Goal: Transaction & Acquisition: Purchase product/service

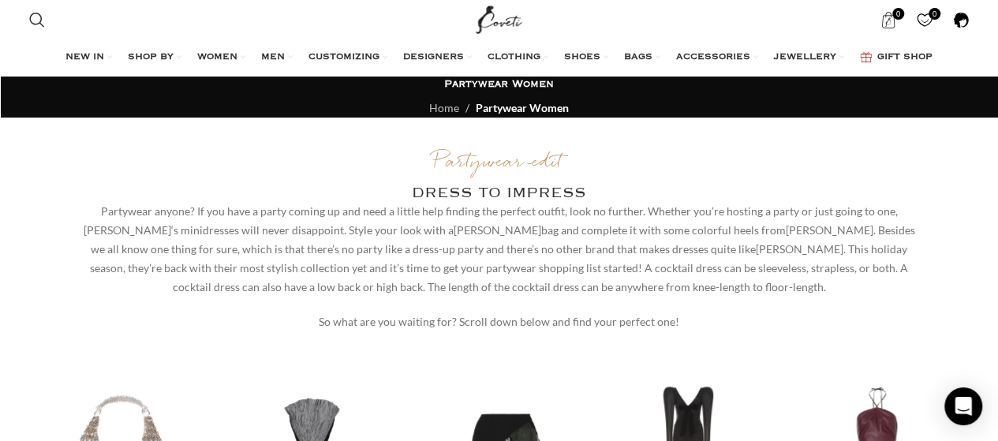
click at [0, 0] on plasmo-csui at bounding box center [0, 0] width 0 height 0
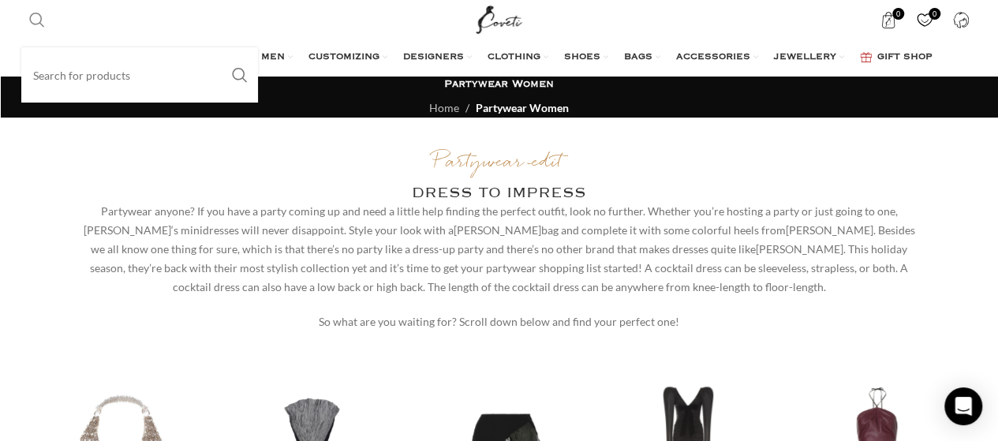
click at [39, 15] on span "Search" at bounding box center [37, 20] width 16 height 16
click at [77, 87] on input "Search" at bounding box center [139, 74] width 237 height 55
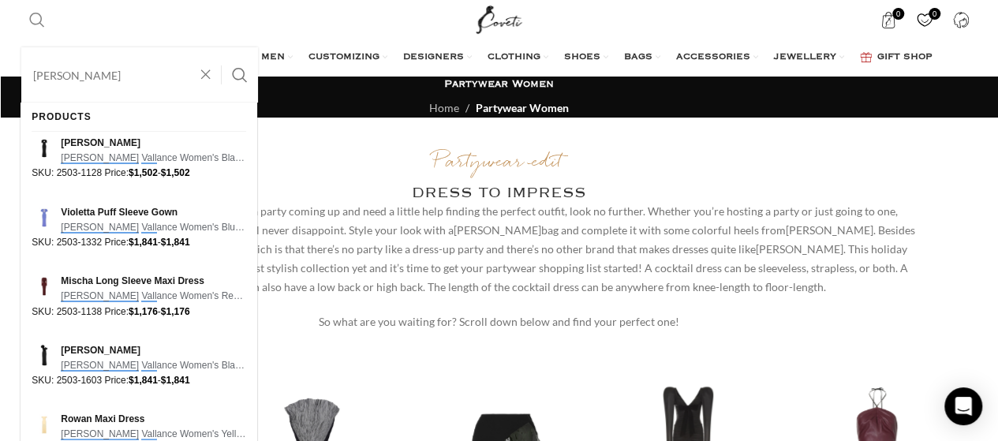
type input "rebecca vallance"
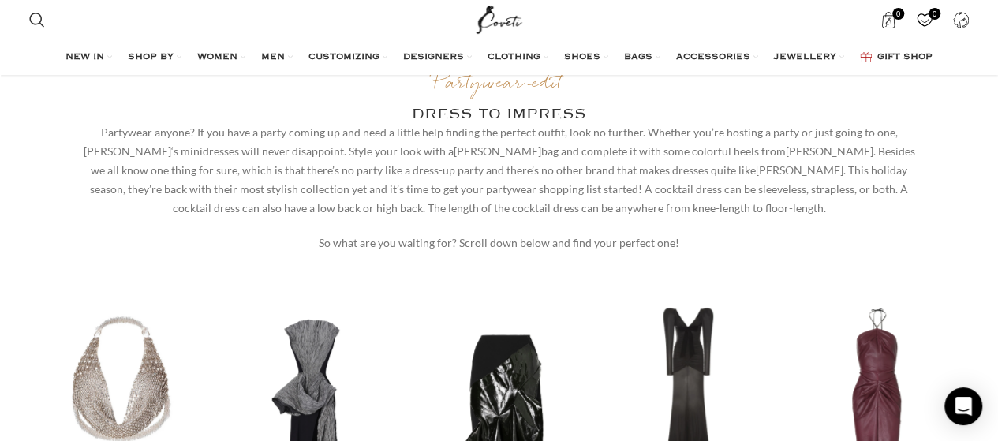
scroll to position [7, 0]
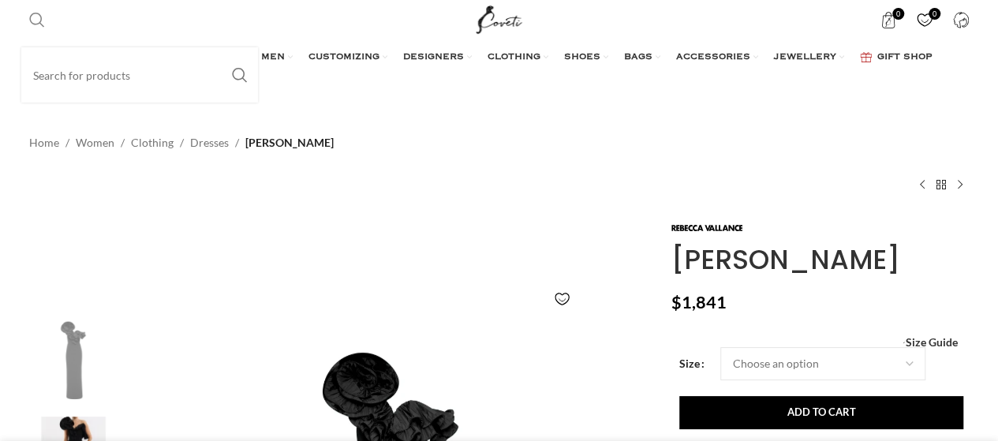
click at [30, 12] on span "Search" at bounding box center [37, 20] width 16 height 16
click at [85, 69] on input "Search" at bounding box center [139, 74] width 237 height 55
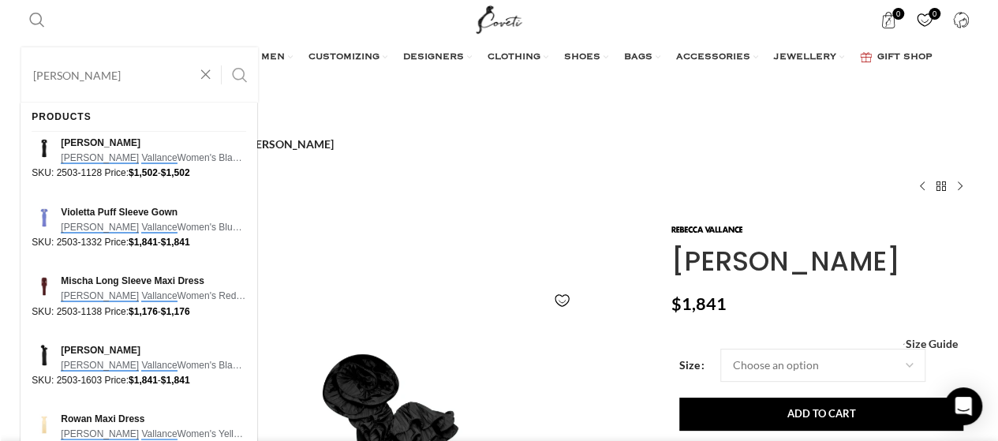
type input "[PERSON_NAME]"
click at [245, 69] on button "Search" at bounding box center [240, 74] width 36 height 55
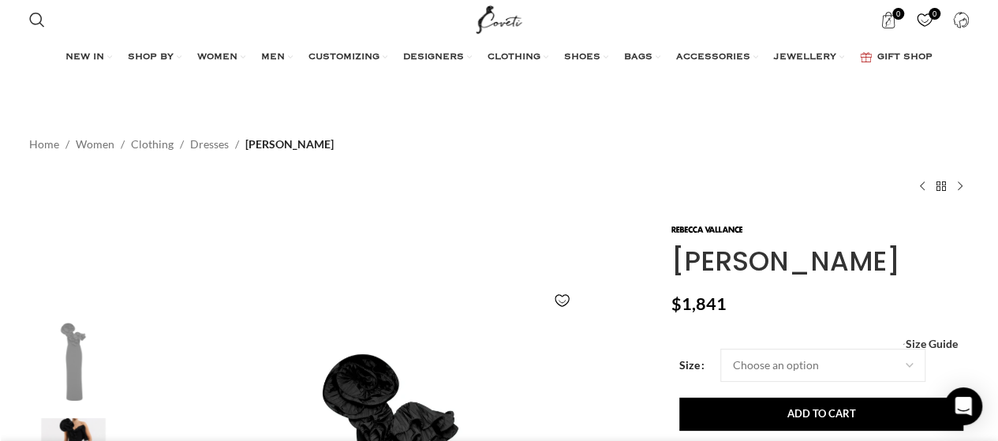
scroll to position [0, 332]
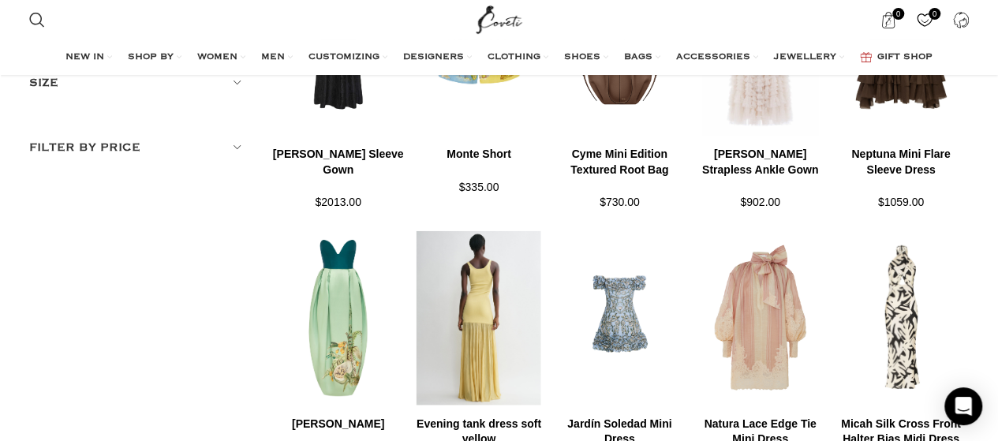
scroll to position [394, 0]
